Goal: Task Accomplishment & Management: Use online tool/utility

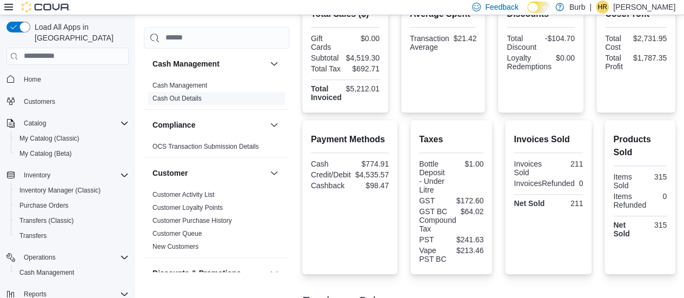
scroll to position [61, 0]
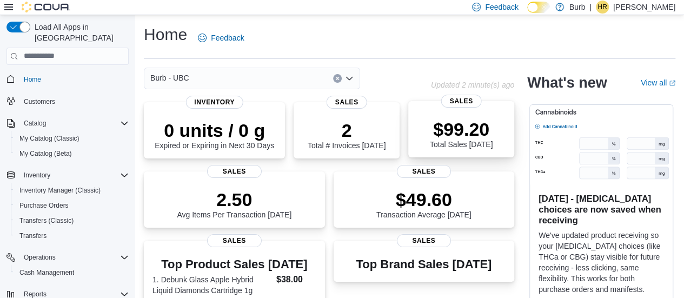
click at [479, 139] on p "$99.20" at bounding box center [461, 129] width 63 height 22
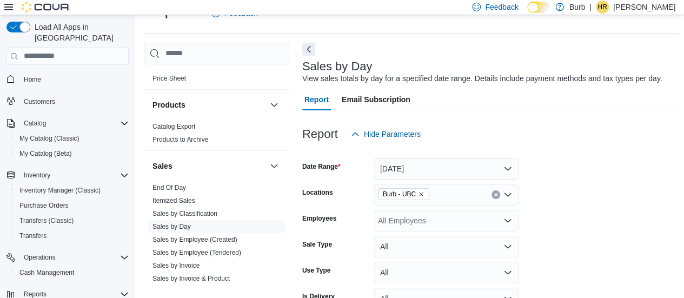
scroll to position [666, 0]
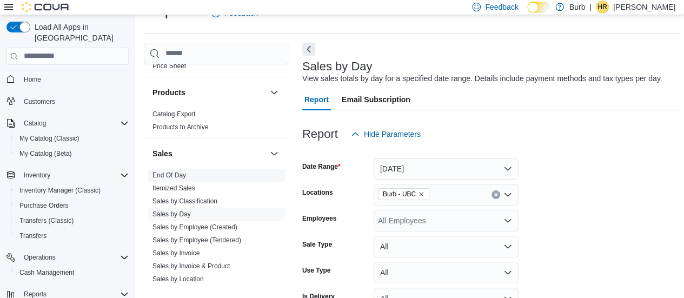
click at [161, 177] on span "End Of Day" at bounding box center [169, 175] width 34 height 9
click at [166, 173] on link "End Of Day" at bounding box center [169, 175] width 34 height 8
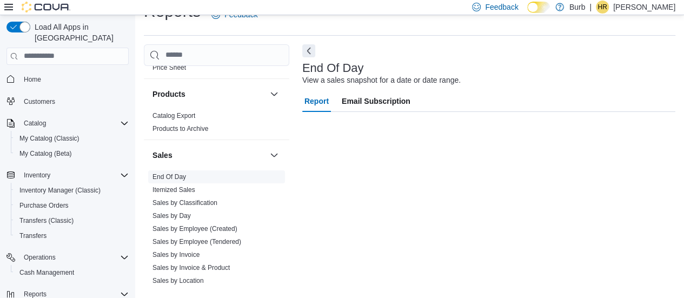
scroll to position [23, 0]
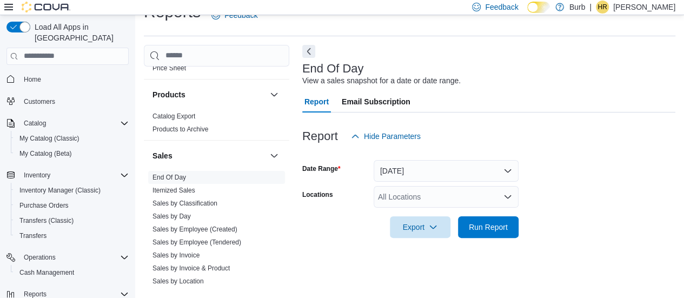
click at [519, 223] on form "Date Range [DATE] Locations All Locations Export Run Report" at bounding box center [488, 192] width 373 height 91
click at [493, 226] on span "Run Report" at bounding box center [487, 226] width 39 height 11
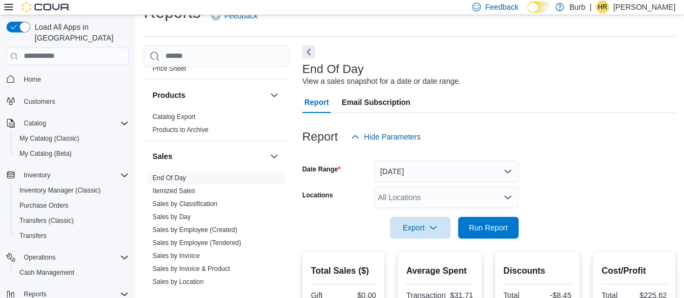
scroll to position [106, 0]
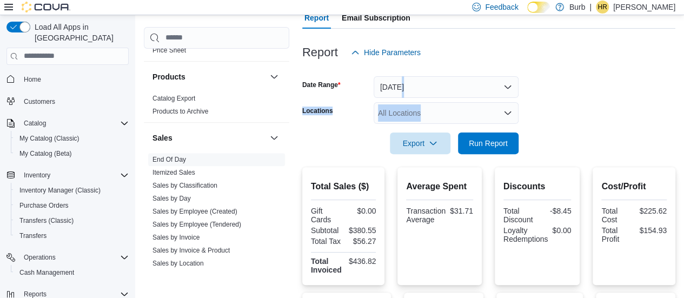
drag, startPoint x: 677, startPoint y: 96, endPoint x: 691, endPoint y: 119, distance: 27.4
click at [684, 119] on html "Feedback Dark Mode Burb | HR [PERSON_NAME] Load All Apps in New Hub Home Custom…" at bounding box center [342, 43] width 684 height 298
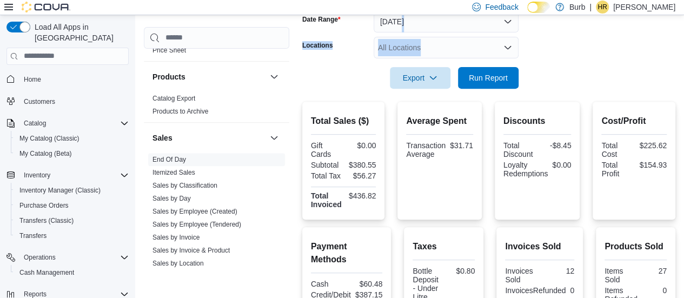
scroll to position [119, 0]
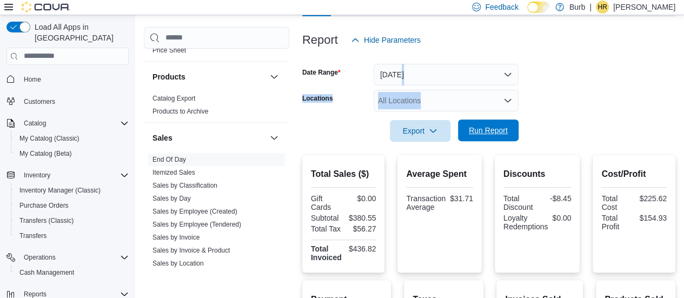
click at [499, 130] on span "Run Report" at bounding box center [487, 130] width 39 height 11
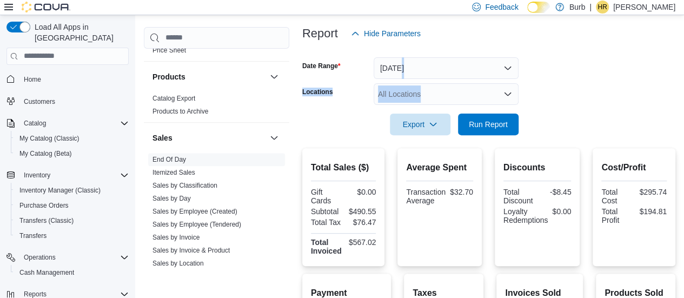
scroll to position [113, 0]
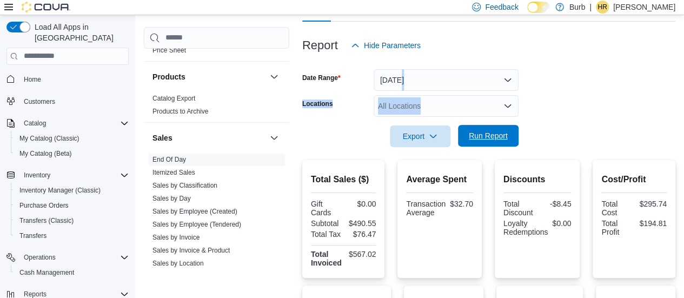
click at [509, 142] on span "Run Report" at bounding box center [488, 136] width 48 height 22
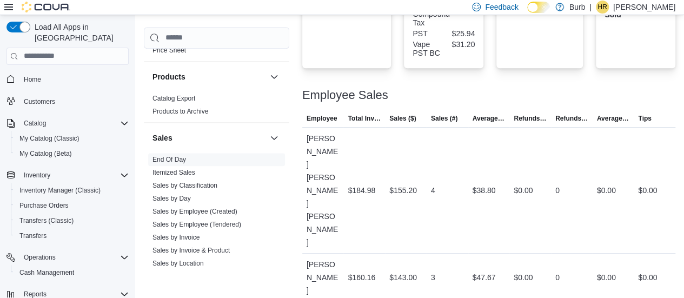
scroll to position [558, 0]
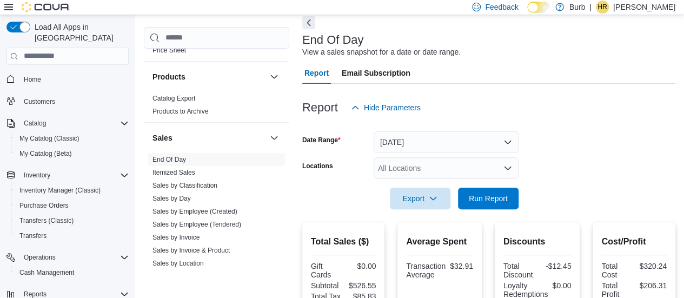
scroll to position [0, 0]
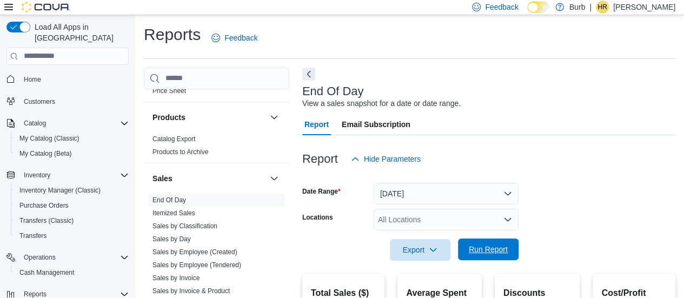
click at [491, 249] on span "Run Report" at bounding box center [487, 249] width 39 height 11
click at [465, 255] on span "Run Report" at bounding box center [488, 249] width 48 height 22
click at [492, 240] on span "Run Report" at bounding box center [488, 249] width 48 height 22
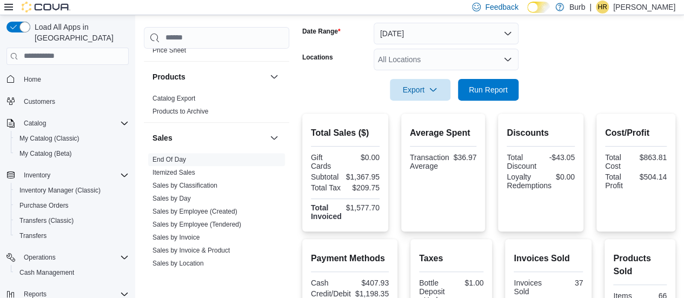
scroll to position [39, 0]
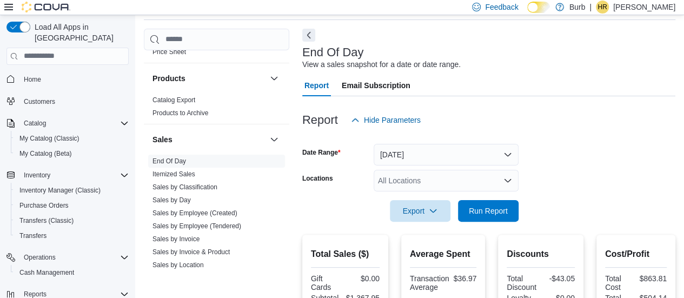
click at [479, 222] on div at bounding box center [488, 228] width 373 height 13
click at [481, 217] on span "Run Report" at bounding box center [488, 210] width 48 height 22
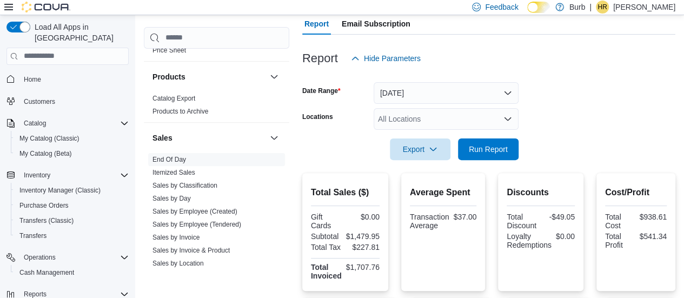
scroll to position [99, 0]
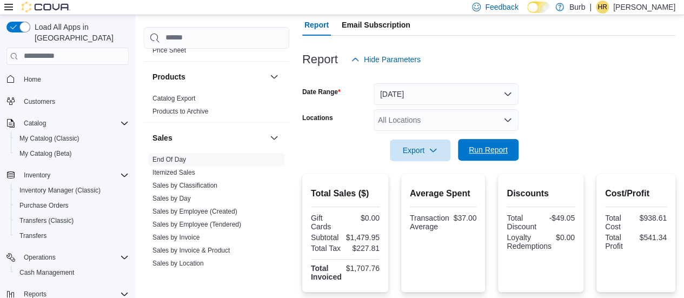
click at [515, 143] on button "Run Report" at bounding box center [488, 150] width 61 height 22
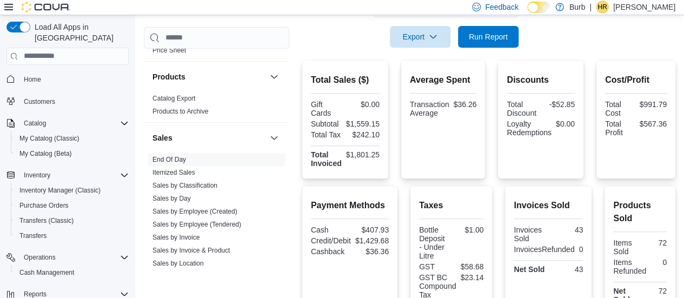
scroll to position [214, 0]
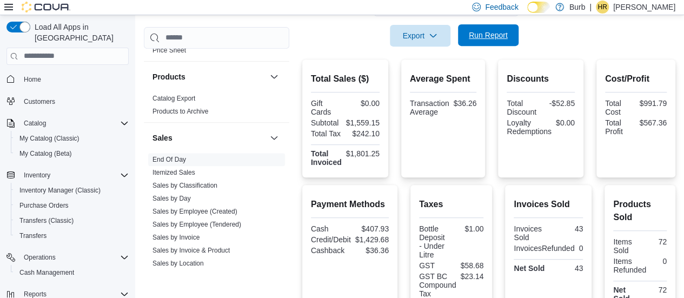
click at [504, 39] on span "Run Report" at bounding box center [487, 35] width 39 height 11
click at [496, 29] on span "Run Report" at bounding box center [488, 35] width 48 height 22
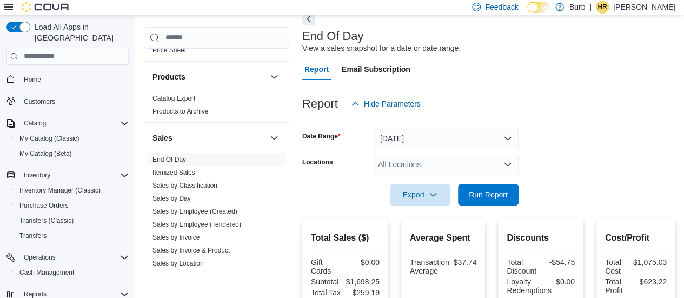
scroll to position [0, 0]
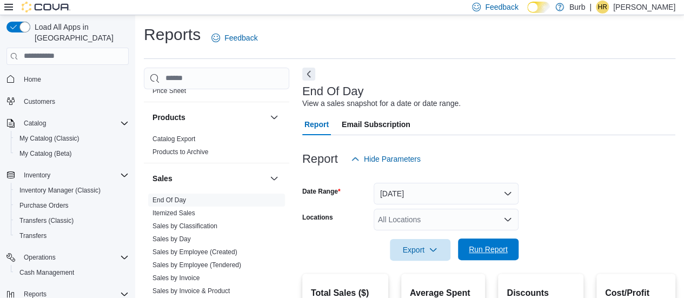
click at [484, 252] on span "Run Report" at bounding box center [487, 249] width 39 height 11
click at [490, 259] on span "Run Report" at bounding box center [488, 249] width 48 height 22
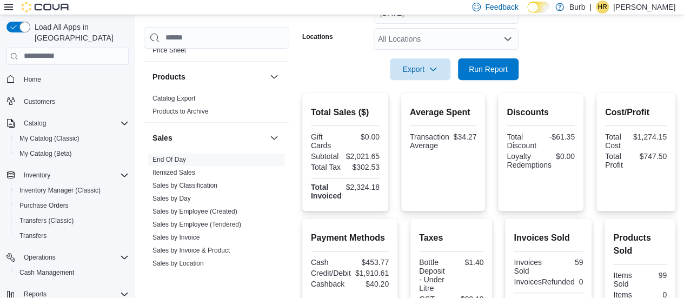
scroll to position [179, 0]
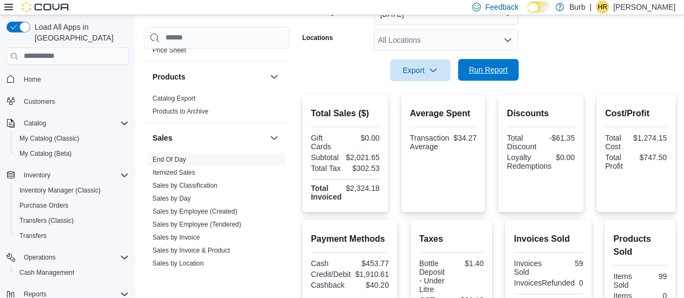
click at [486, 71] on span "Run Report" at bounding box center [487, 69] width 39 height 11
click at [483, 69] on span "Run Report" at bounding box center [487, 69] width 39 height 11
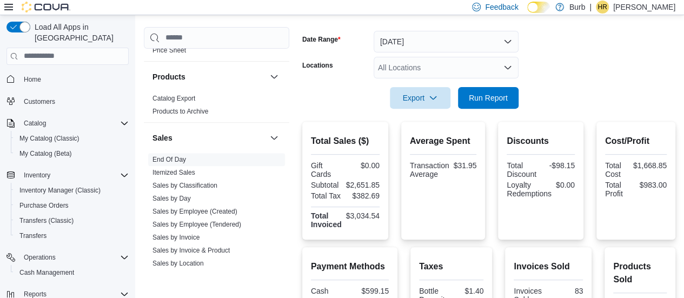
scroll to position [148, 0]
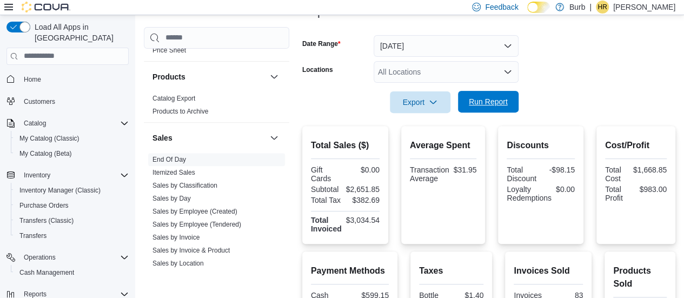
click at [478, 99] on span "Run Report" at bounding box center [487, 101] width 39 height 11
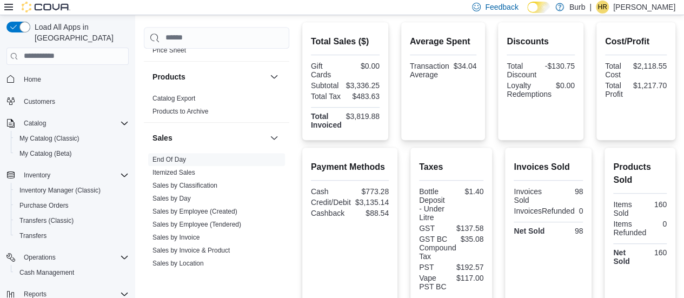
scroll to position [190, 0]
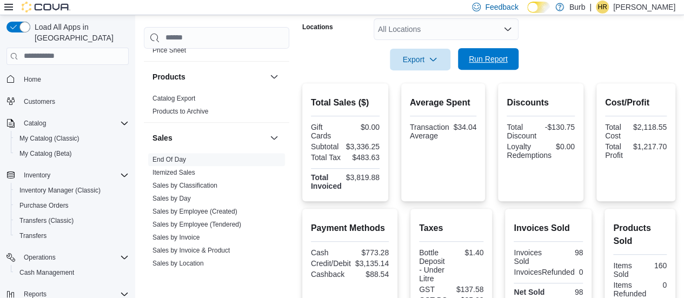
click at [458, 52] on button "Run Report" at bounding box center [488, 59] width 61 height 22
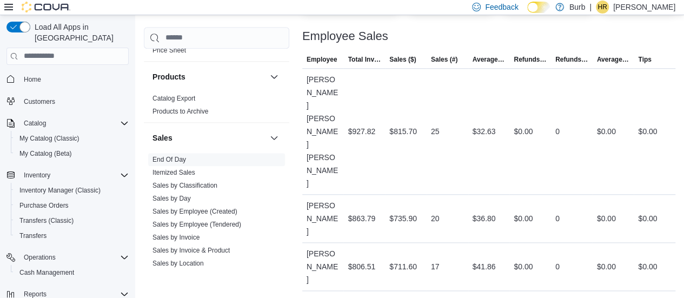
scroll to position [546, 0]
